Goal: Task Accomplishment & Management: Manage account settings

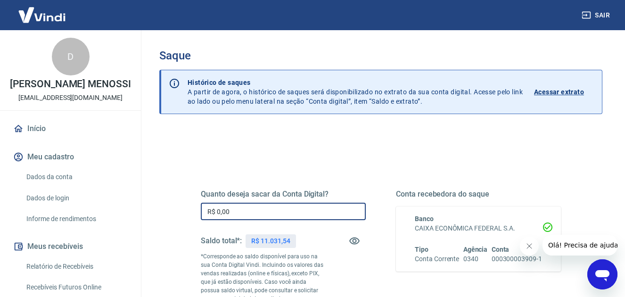
click at [259, 210] on input "R$ 0,00" at bounding box center [283, 211] width 165 height 17
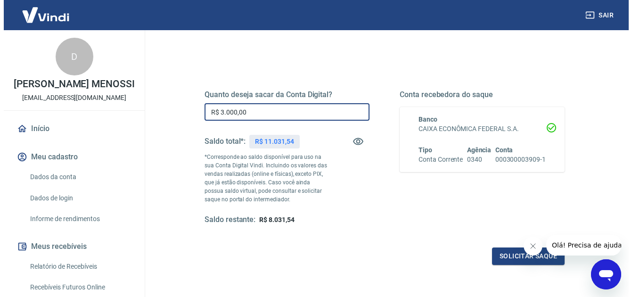
scroll to position [178, 0]
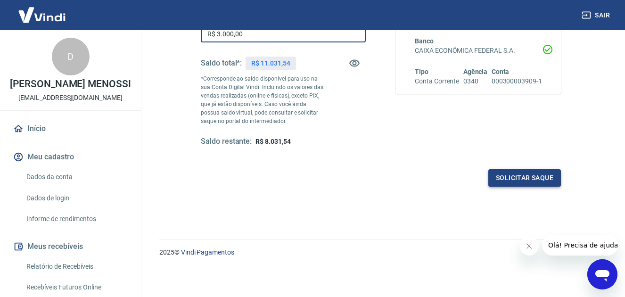
type input "R$ 3.000,00"
click at [508, 174] on button "Solicitar saque" at bounding box center [524, 177] width 73 height 17
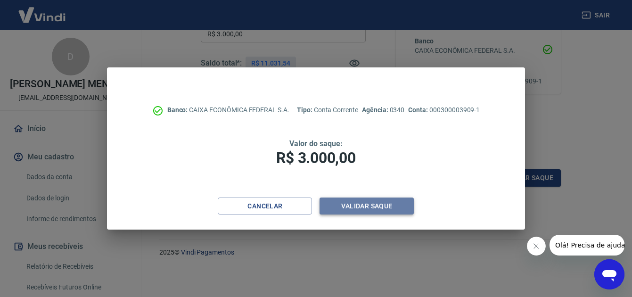
click at [393, 204] on button "Validar saque" at bounding box center [366, 205] width 94 height 17
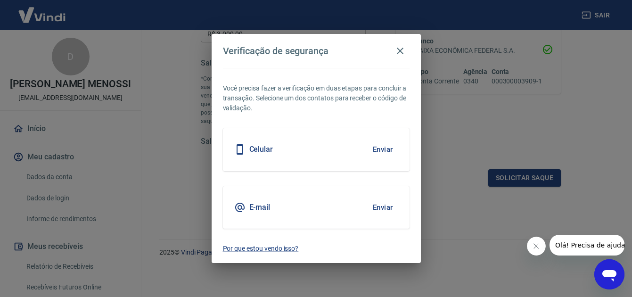
click at [385, 147] on button "Enviar" at bounding box center [382, 149] width 31 height 20
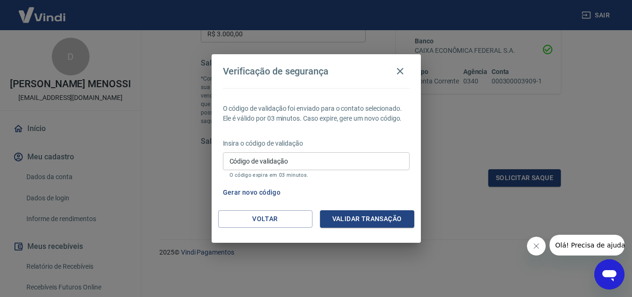
click at [317, 163] on input "Código de validação" at bounding box center [316, 160] width 187 height 17
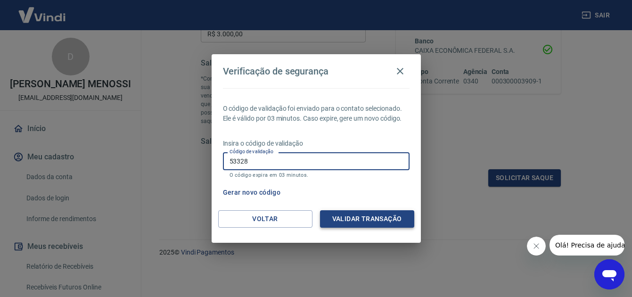
type input "53328"
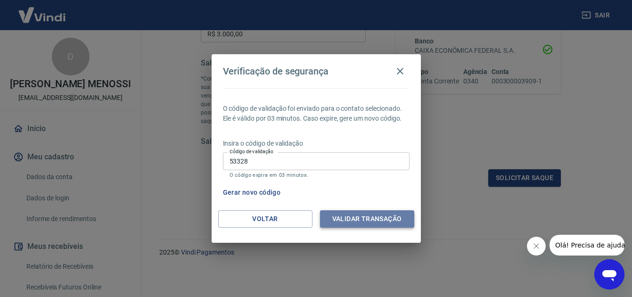
click at [375, 217] on button "Validar transação" at bounding box center [367, 218] width 94 height 17
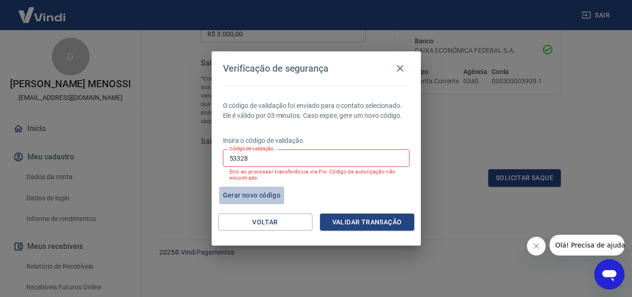
click at [250, 194] on button "Gerar novo código" at bounding box center [251, 195] width 65 height 17
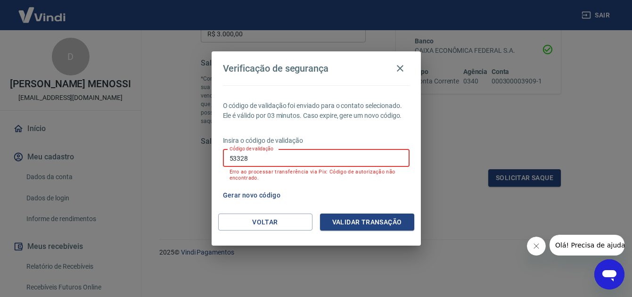
drag, startPoint x: 262, startPoint y: 156, endPoint x: 23, endPoint y: 162, distance: 239.4
click at [23, 162] on div "Verificação de segurança O código de validação foi enviado para o contato selec…" at bounding box center [316, 148] width 632 height 297
click at [246, 192] on button "Gerar novo código" at bounding box center [251, 195] width 65 height 17
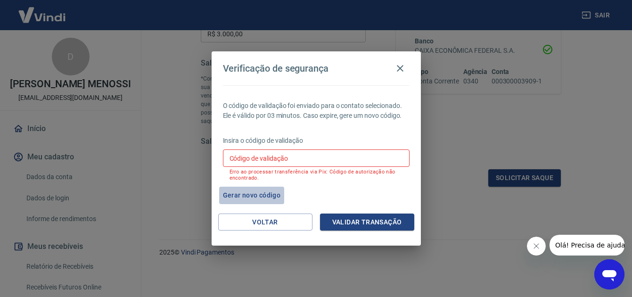
click at [254, 194] on button "Gerar novo código" at bounding box center [251, 195] width 65 height 17
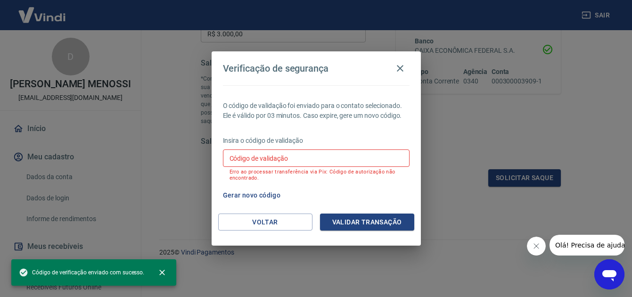
click at [98, 266] on div "Código de verificação enviado com sucesso." at bounding box center [81, 272] width 125 height 17
click at [98, 271] on span "Código de verificação enviado com sucesso." at bounding box center [81, 272] width 125 height 9
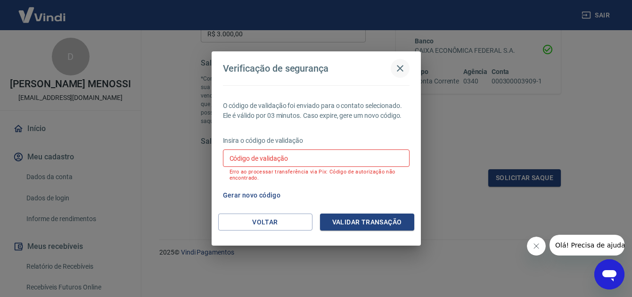
click at [400, 67] on icon "button" at bounding box center [399, 68] width 11 height 11
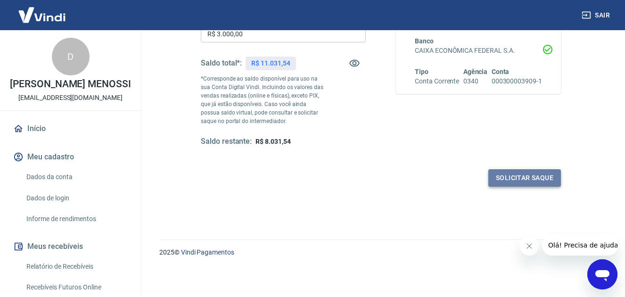
click at [544, 182] on button "Solicitar saque" at bounding box center [524, 177] width 73 height 17
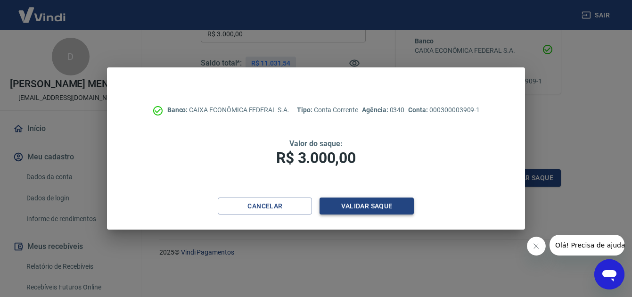
click at [349, 206] on button "Validar saque" at bounding box center [366, 205] width 94 height 17
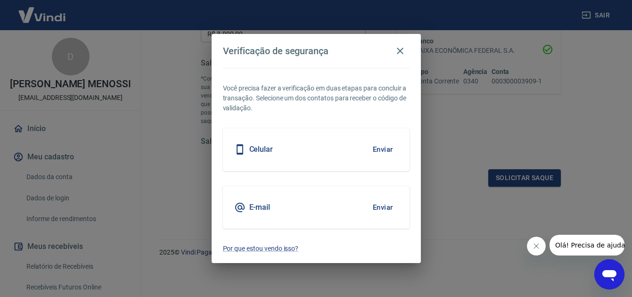
click at [390, 146] on button "Enviar" at bounding box center [382, 149] width 31 height 20
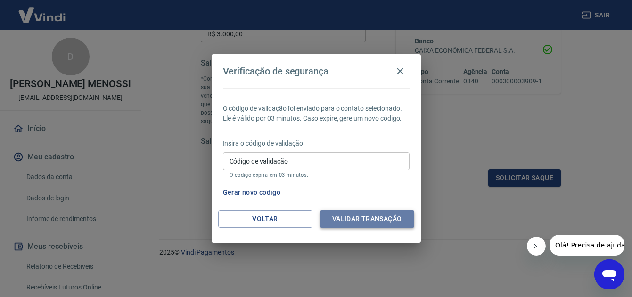
click at [360, 220] on button "Validar transação" at bounding box center [367, 218] width 94 height 17
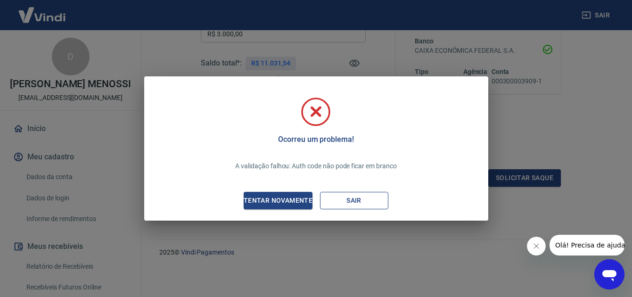
click at [356, 198] on button "Sair" at bounding box center [354, 200] width 68 height 17
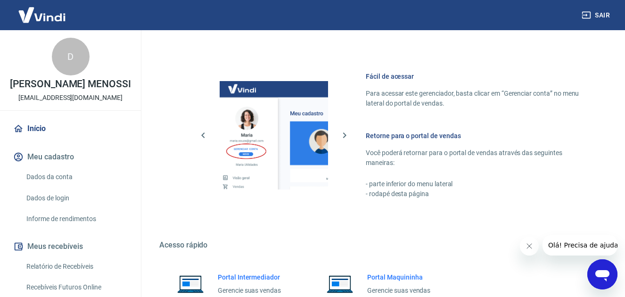
scroll to position [476, 0]
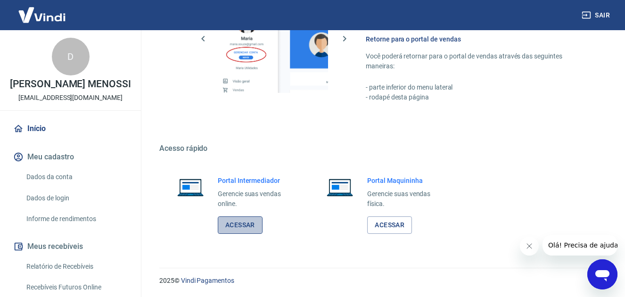
click at [247, 226] on link "Acessar" at bounding box center [240, 224] width 45 height 17
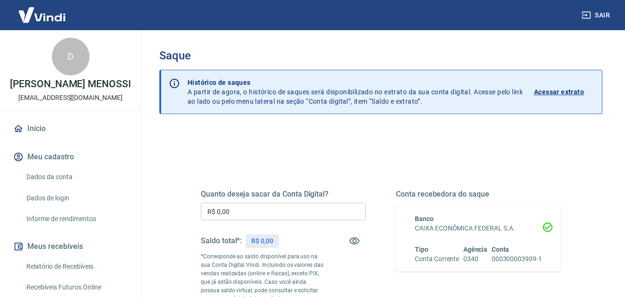
click at [329, 210] on input "R$ 0,00" at bounding box center [283, 211] width 165 height 17
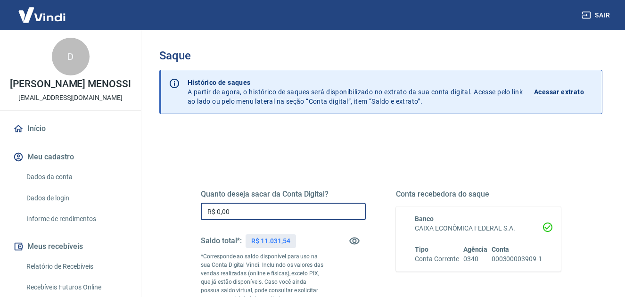
drag, startPoint x: 329, startPoint y: 210, endPoint x: 28, endPoint y: 161, distance: 305.3
click at [28, 161] on div "Sair D [PERSON_NAME] MENOSSI [EMAIL_ADDRESS][DOMAIN_NAME] Início Meu cadastro D…" at bounding box center [312, 148] width 625 height 297
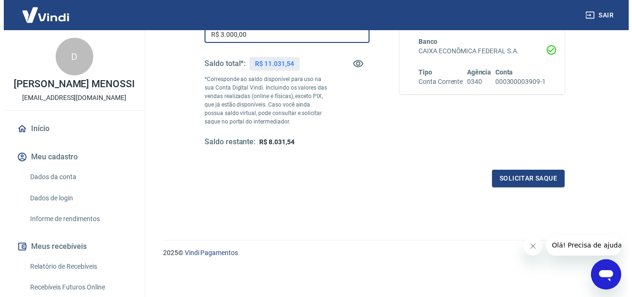
scroll to position [178, 0]
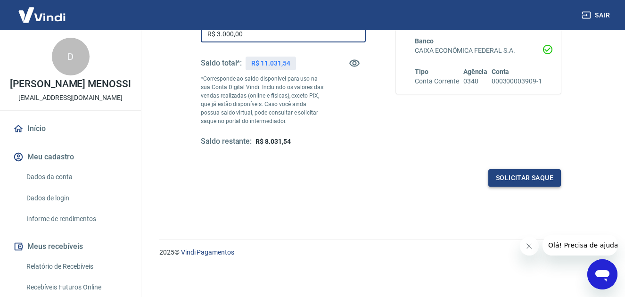
type input "R$ 3.000,00"
click at [528, 178] on button "Solicitar saque" at bounding box center [524, 177] width 73 height 17
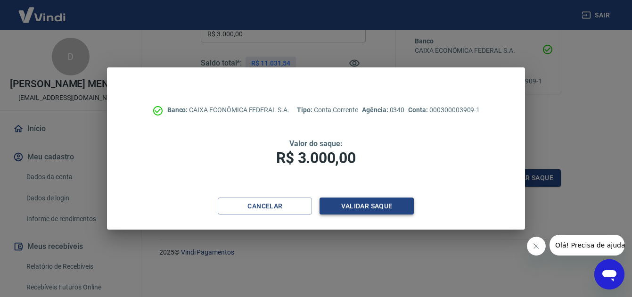
click at [343, 198] on button "Validar saque" at bounding box center [366, 205] width 94 height 17
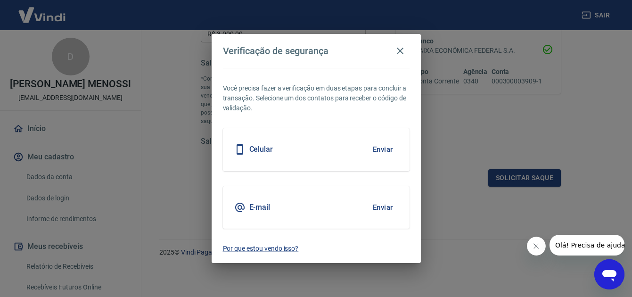
click at [383, 204] on button "Enviar" at bounding box center [382, 207] width 31 height 20
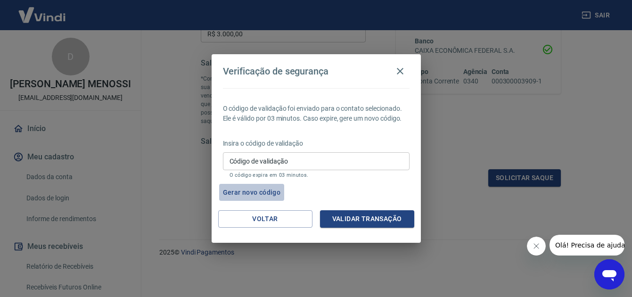
click at [254, 196] on button "Gerar novo código" at bounding box center [251, 192] width 65 height 17
